Goal: Task Accomplishment & Management: Manage account settings

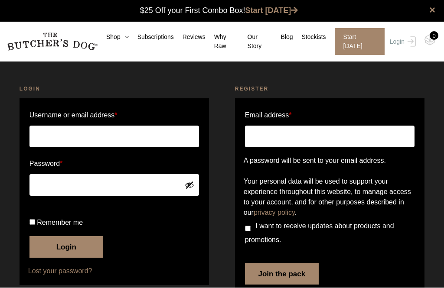
type input "dixon001@optusnet.com.au"
click at [66, 258] on button "Login" at bounding box center [66, 248] width 74 height 22
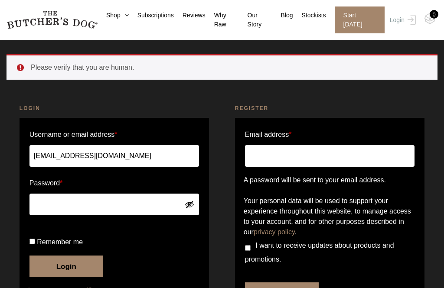
scroll to position [22, 0]
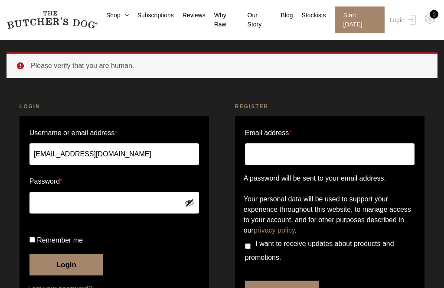
click at [142, 151] on input "dixon001@optusnet.com.au" at bounding box center [113, 154] width 169 height 22
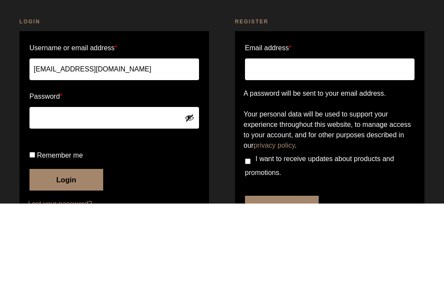
scroll to position [70, 0]
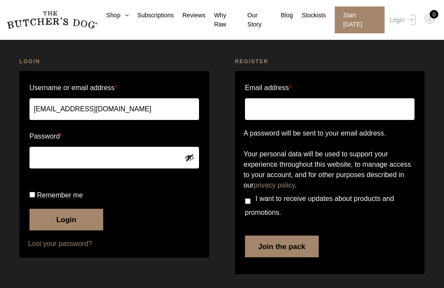
click at [159, 18] on link "Subscriptions" at bounding box center [151, 15] width 45 height 9
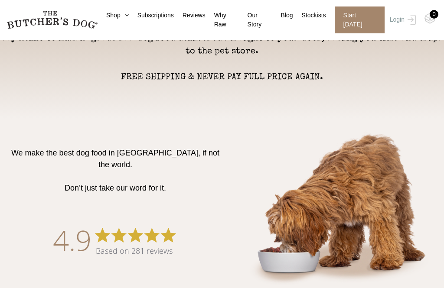
scroll to position [329, 0]
click at [172, 11] on link "Subscriptions" at bounding box center [151, 15] width 45 height 9
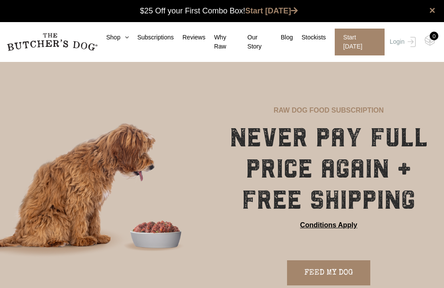
click at [157, 38] on link "Subscriptions" at bounding box center [151, 37] width 45 height 9
click at [400, 41] on link "Login" at bounding box center [401, 42] width 28 height 27
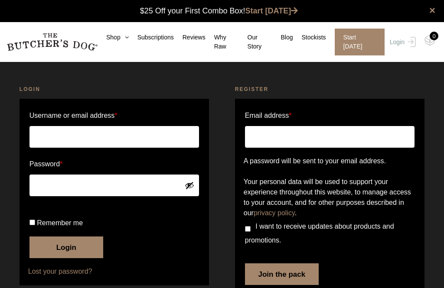
type input "[EMAIL_ADDRESS][DOMAIN_NAME]"
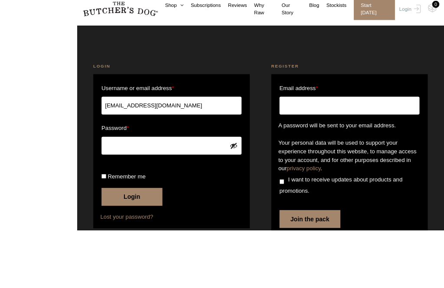
scroll to position [58, 0]
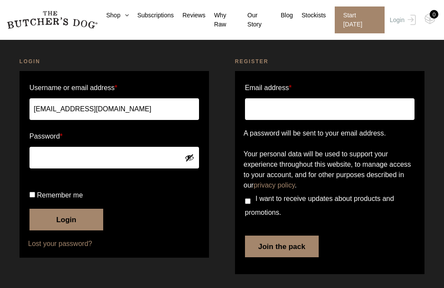
click at [64, 219] on button "Login" at bounding box center [66, 220] width 74 height 22
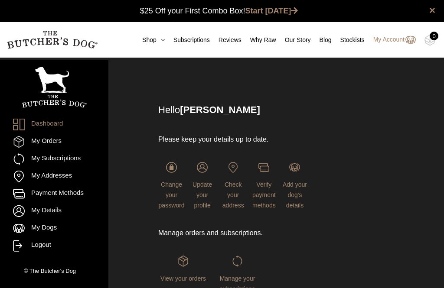
scroll to position [0, 0]
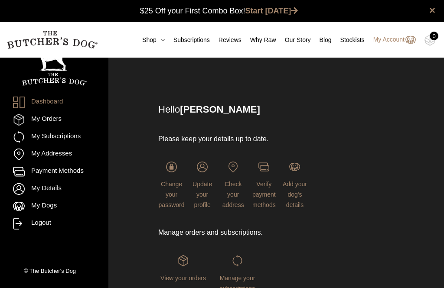
click at [49, 138] on link "My Subscriptions" at bounding box center [54, 137] width 82 height 12
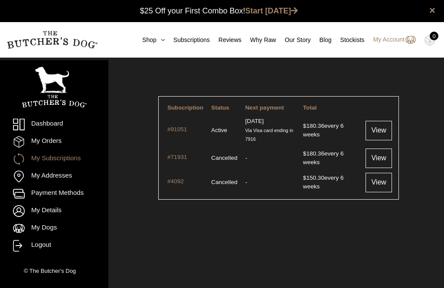
click at [379, 132] on link "View" at bounding box center [378, 130] width 26 height 19
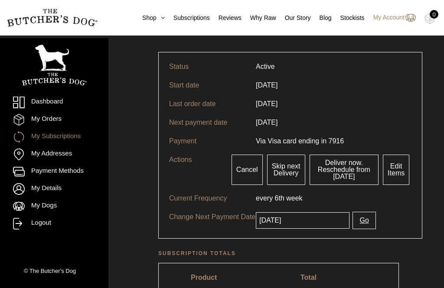
scroll to position [44, 0]
click at [362, 221] on button "Go" at bounding box center [363, 220] width 23 height 17
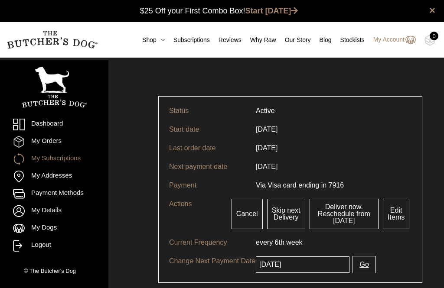
scroll to position [0, 0]
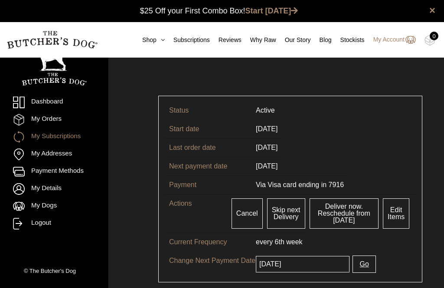
click at [45, 175] on link "Payment Methods" at bounding box center [54, 172] width 82 height 12
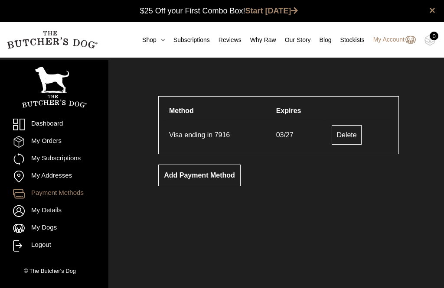
click at [39, 125] on link "Dashboard" at bounding box center [54, 125] width 82 height 12
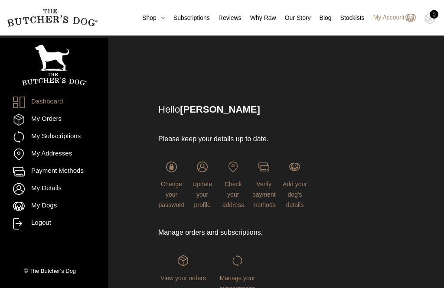
scroll to position [17, 0]
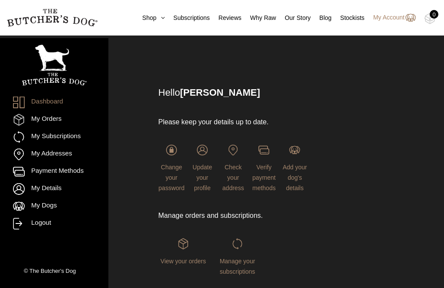
click at [0, 0] on img at bounding box center [0, 0] width 0 height 0
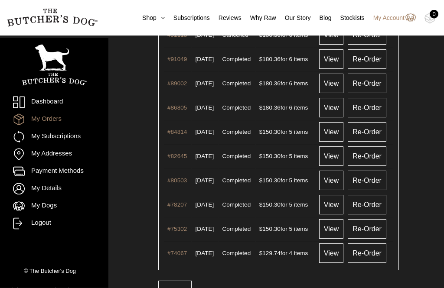
scroll to position [92, 0]
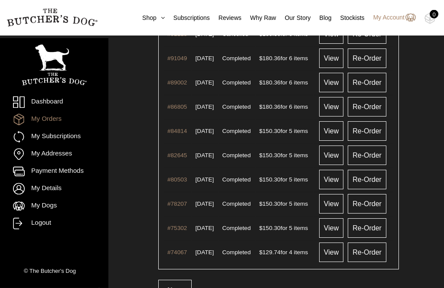
click at [46, 101] on link "Dashboard" at bounding box center [54, 103] width 82 height 12
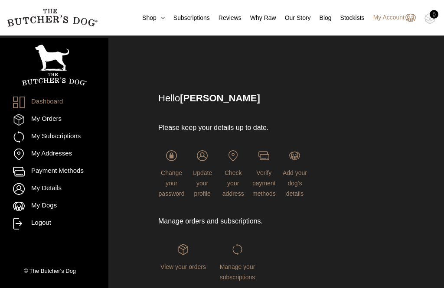
scroll to position [16, 0]
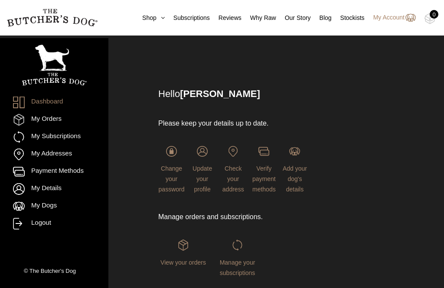
click at [0, 0] on img at bounding box center [0, 0] width 0 height 0
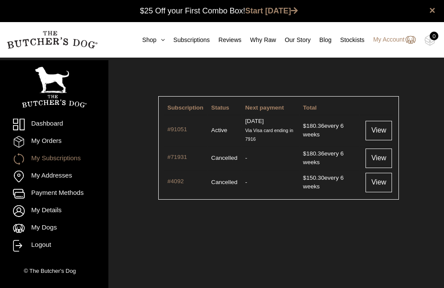
click at [276, 124] on td "[DATE] Via Visa card ending in 7916" at bounding box center [270, 130] width 57 height 30
click at [380, 139] on link "View" at bounding box center [378, 130] width 26 height 19
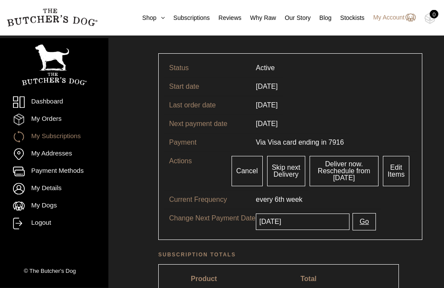
scroll to position [45, 0]
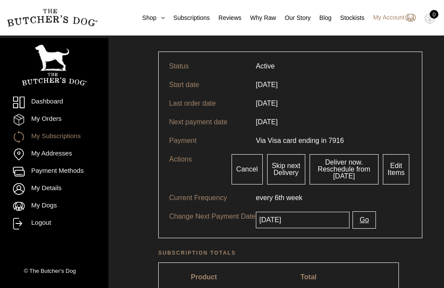
click at [367, 253] on h2 "Subscription totals" at bounding box center [278, 253] width 240 height 9
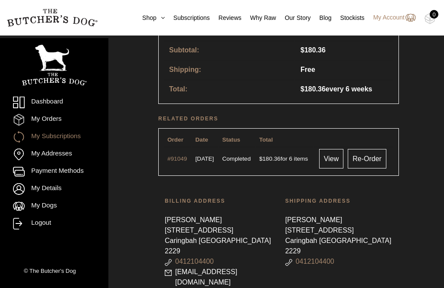
scroll to position [352, 0]
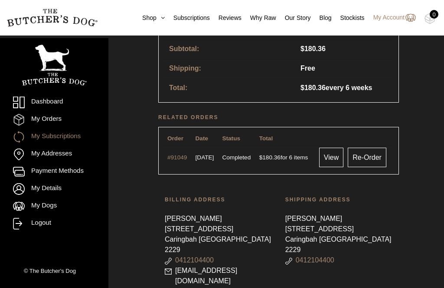
click at [372, 158] on link "Re-Order" at bounding box center [367, 157] width 39 height 19
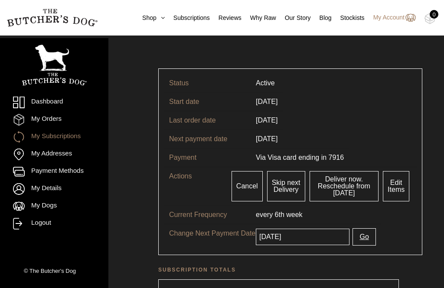
scroll to position [22, 0]
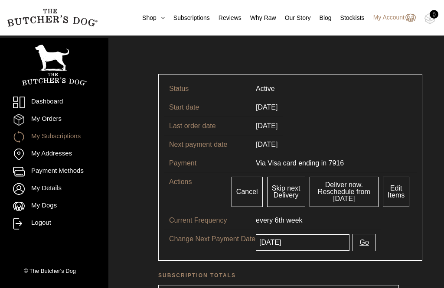
click at [362, 198] on link "Deliver now. Reschedule from today" at bounding box center [343, 192] width 69 height 30
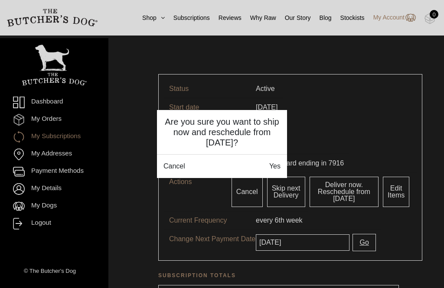
click at [279, 160] on div "Cancel Yes" at bounding box center [222, 166] width 130 height 24
click at [272, 166] on link "Yes" at bounding box center [274, 166] width 11 height 10
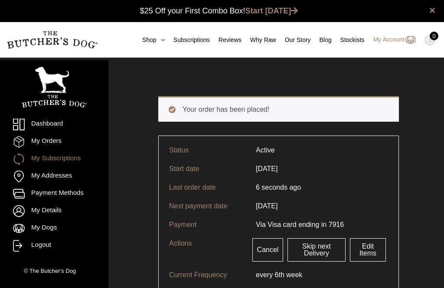
click at [435, 36] on div "0" at bounding box center [433, 36] width 9 height 9
